Goal: Transaction & Acquisition: Download file/media

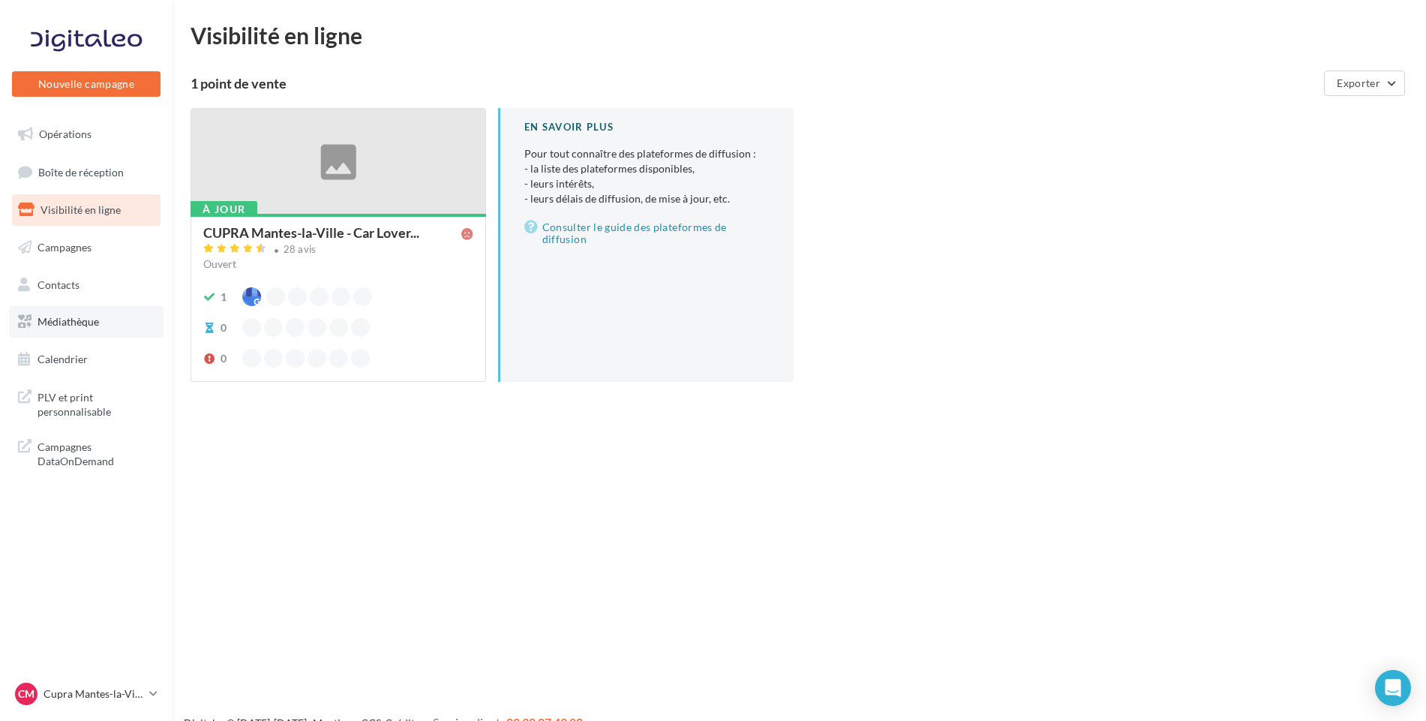
click at [124, 310] on link "Médiathèque" at bounding box center [86, 322] width 155 height 32
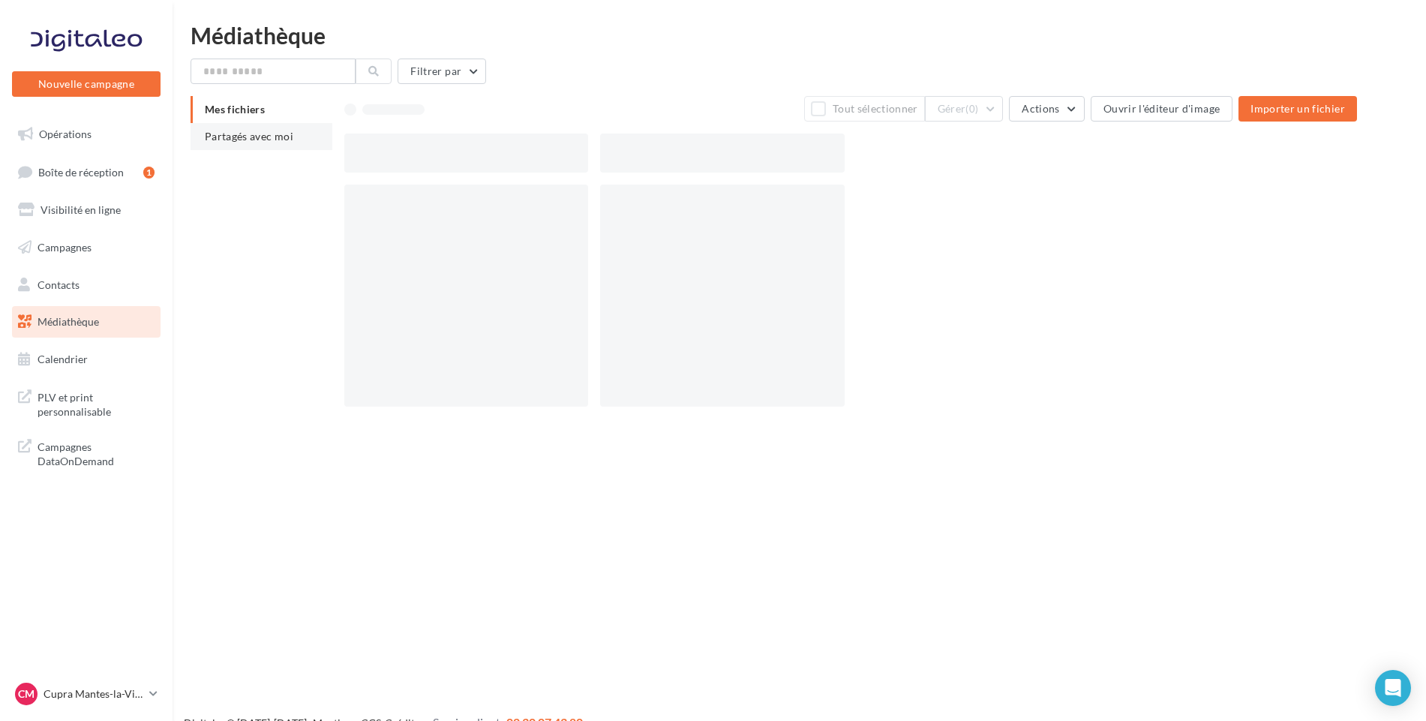
click at [278, 136] on span "Partagés avec moi" at bounding box center [249, 136] width 89 height 13
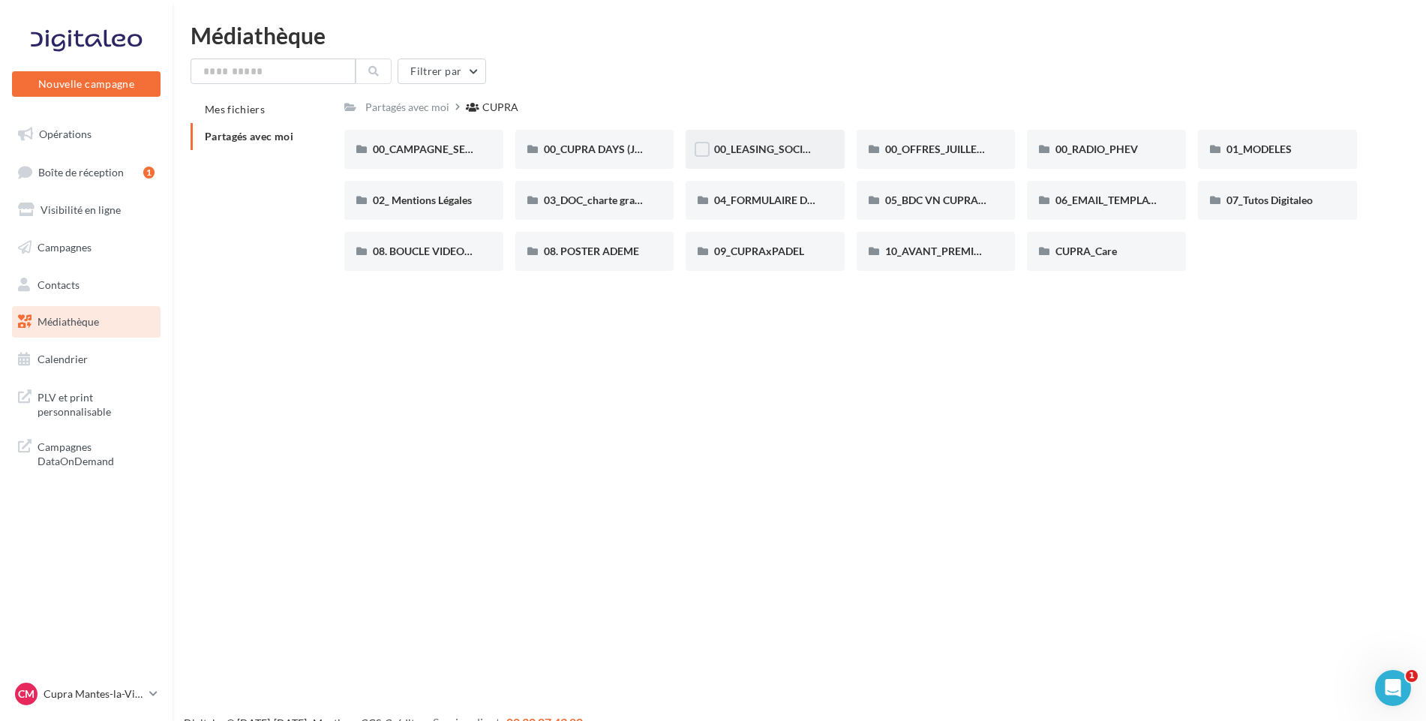
click at [824, 147] on div "00_LEASING_SOCIAL_ÉLECTRIQUE" at bounding box center [765, 149] width 159 height 39
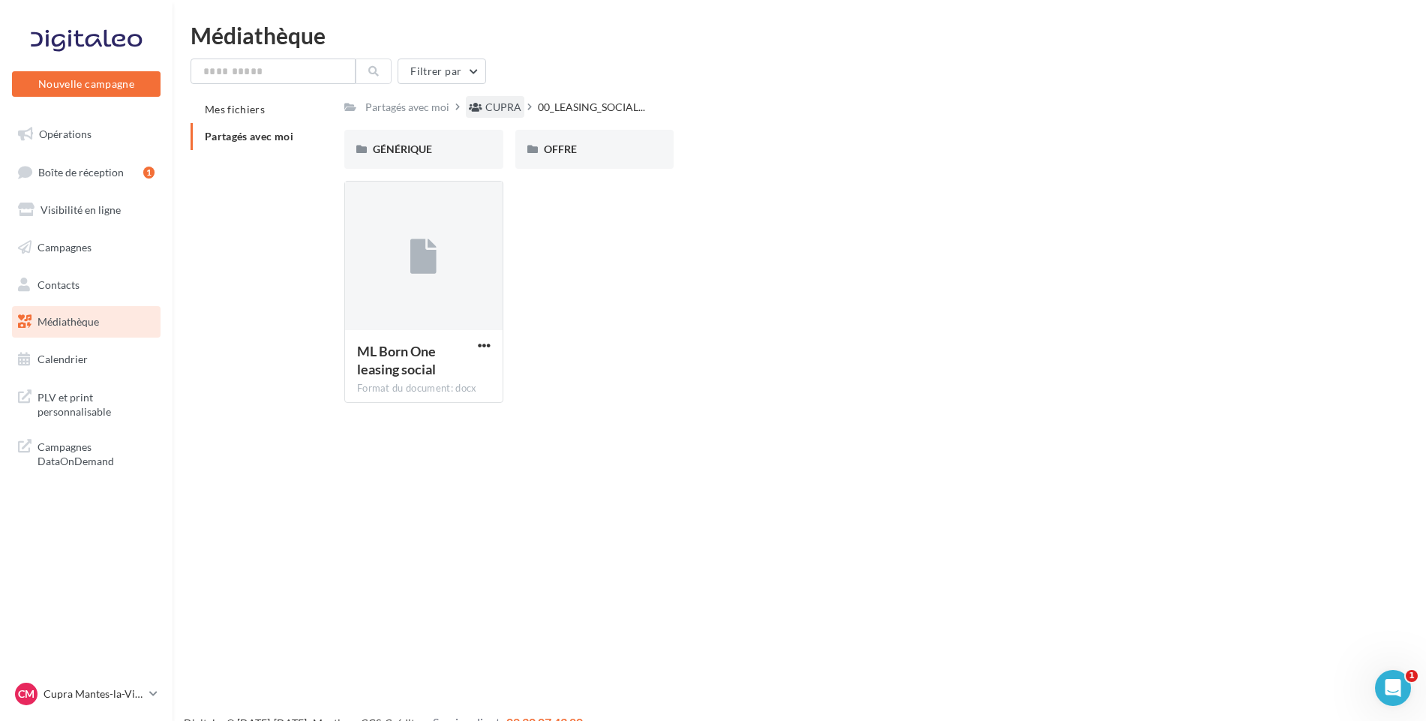
click at [501, 110] on div "CUPRA" at bounding box center [503, 107] width 36 height 15
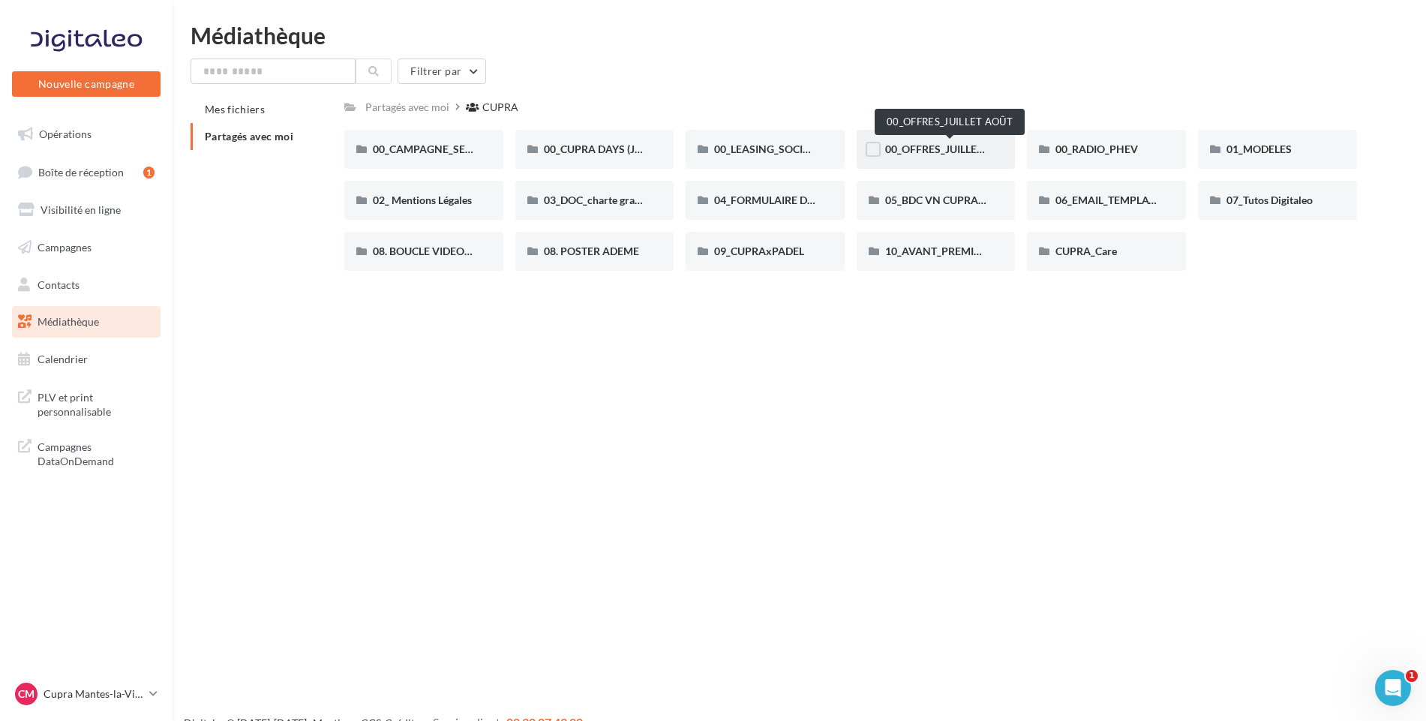
click at [912, 149] on span "00_OFFRES_JUILLET AOÛT" at bounding box center [949, 149] width 129 height 13
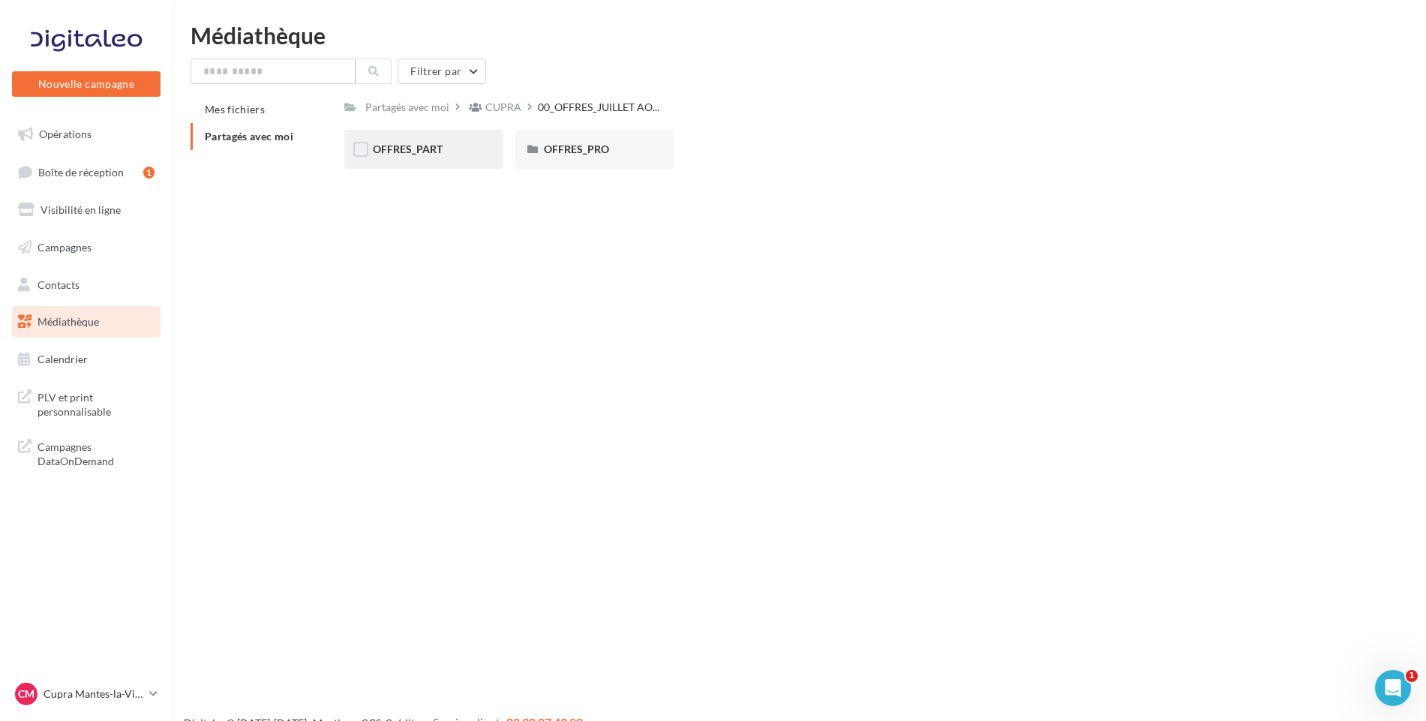
click at [441, 159] on div "OFFRES_PART" at bounding box center [423, 149] width 159 height 39
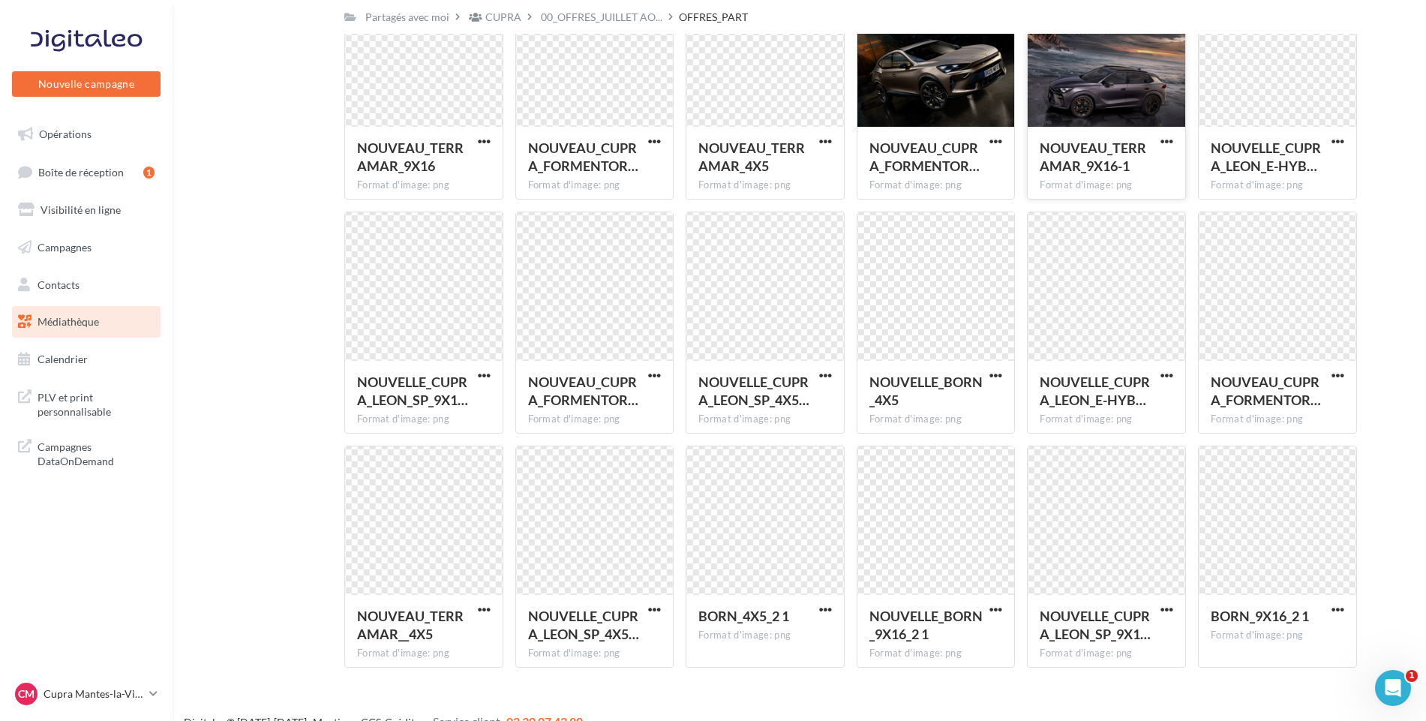
scroll to position [409, 0]
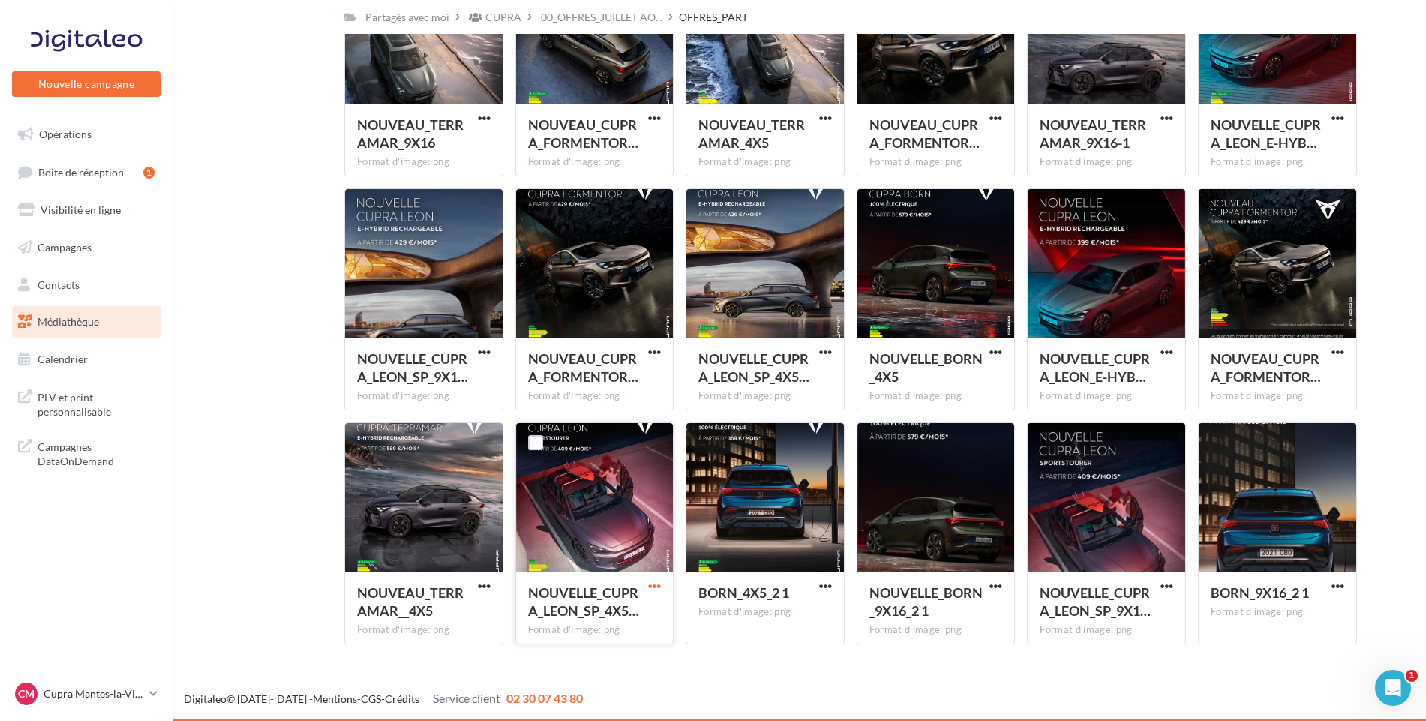
click at [656, 584] on span "button" at bounding box center [654, 586] width 13 height 13
click at [626, 617] on button "Télécharger" at bounding box center [589, 616] width 150 height 39
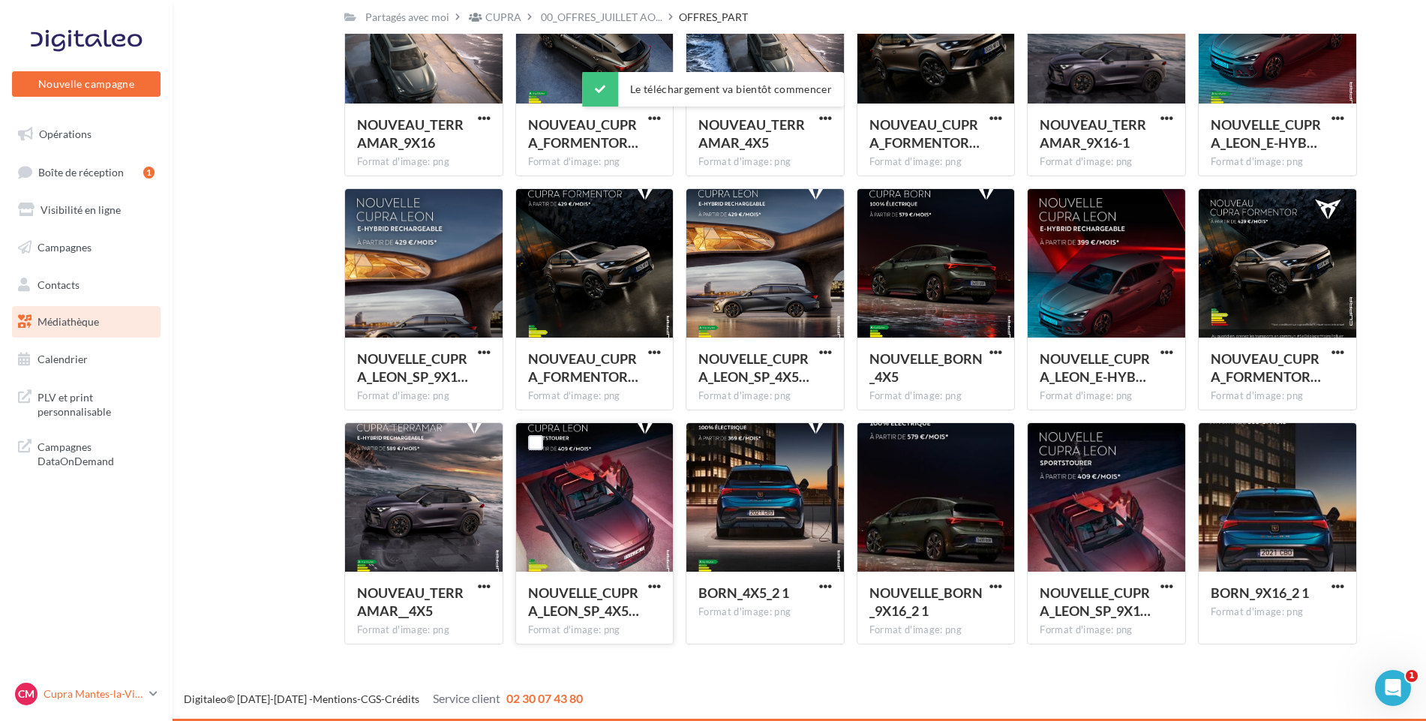
click at [108, 696] on p "Cupra Mantes-la-Ville" at bounding box center [94, 694] width 100 height 15
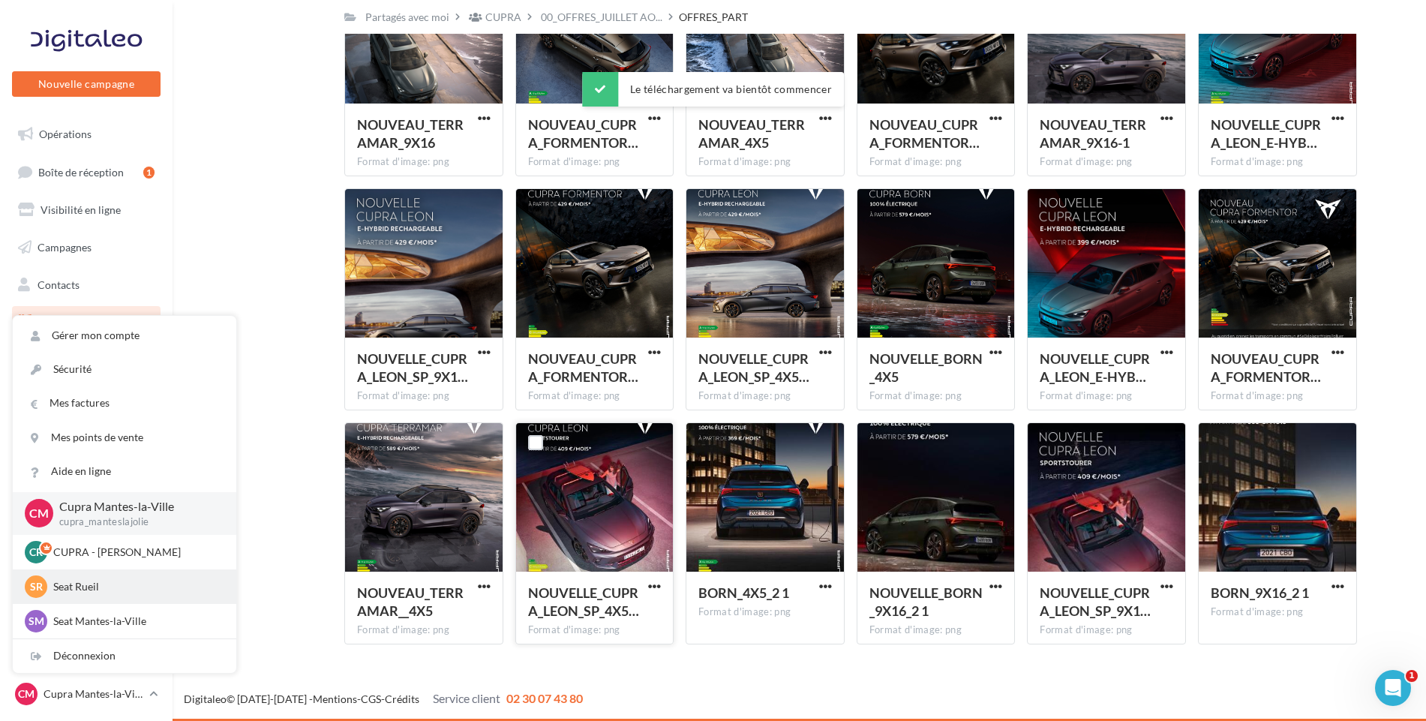
click at [125, 590] on p "Seat Rueil" at bounding box center [135, 586] width 165 height 15
